Goal: Navigation & Orientation: Find specific page/section

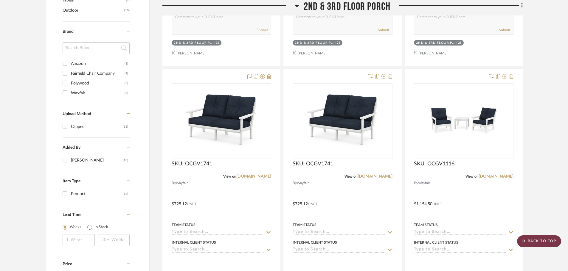
click at [550, 242] on scroll-to-top-button "BACK TO TOP" at bounding box center [539, 242] width 44 height 12
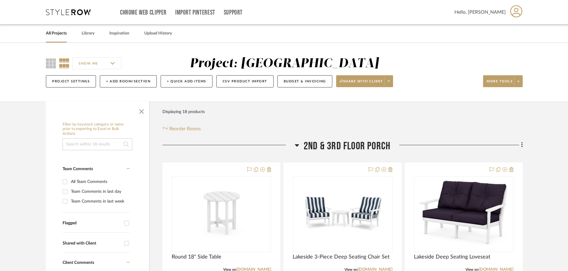
click at [54, 15] on div "Chrome Web Clipper Import Pinterest Support All Projects Library Inspiration Up…" at bounding box center [284, 12] width 476 height 24
click at [54, 13] on icon at bounding box center [68, 12] width 45 height 6
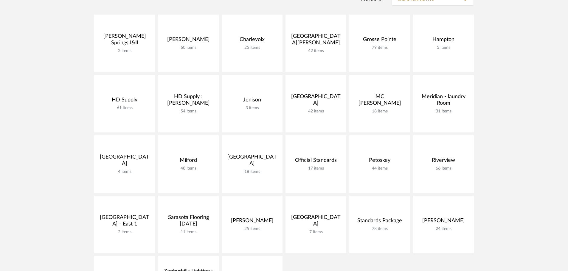
scroll to position [119, 0]
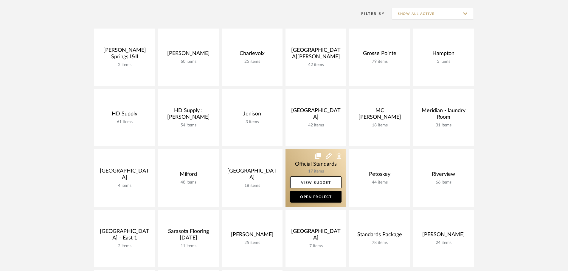
click at [303, 154] on link at bounding box center [315, 177] width 61 height 57
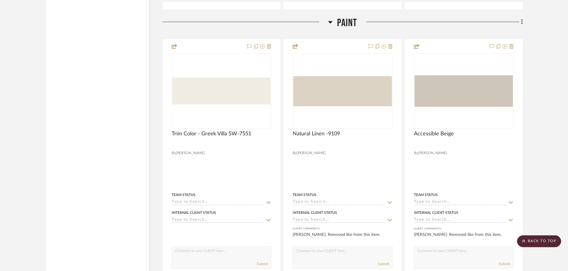
scroll to position [1548, 0]
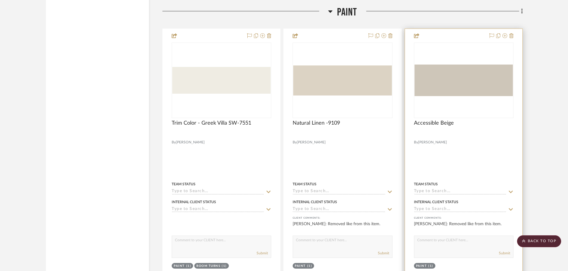
click at [0, 0] on img at bounding box center [0, 0] width 0 height 0
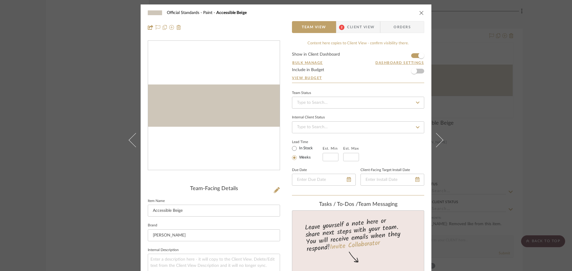
click at [419, 13] on icon "close" at bounding box center [421, 12] width 5 height 5
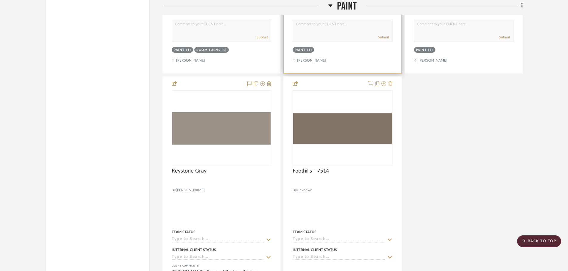
scroll to position [1757, 0]
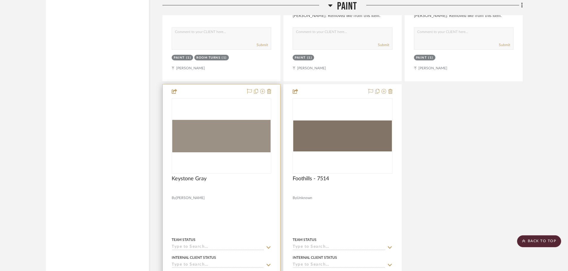
click at [211, 133] on img "0" at bounding box center [221, 136] width 98 height 32
